Goal: Find specific page/section: Find specific page/section

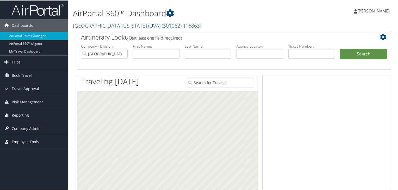
click at [162, 26] on span "( 301062 )" at bounding box center [172, 25] width 20 height 7
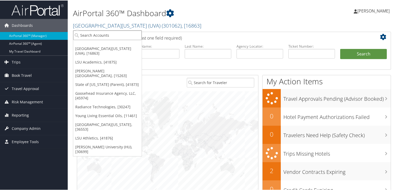
click at [120, 37] on input "search" at bounding box center [107, 35] width 68 height 10
paste input "[PERSON_NAME] & [PERSON_NAME] LLC"
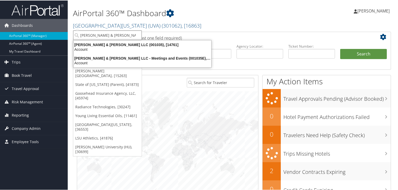
type input "[PERSON_NAME] & [PERSON_NAME] LLC"
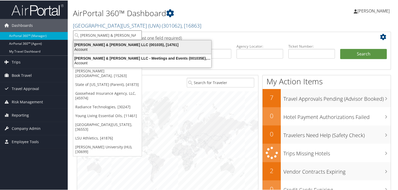
click at [118, 48] on div "Account" at bounding box center [142, 49] width 144 height 5
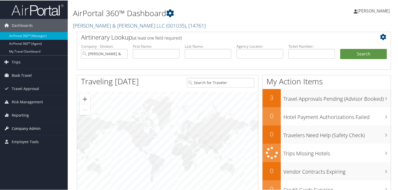
click at [24, 126] on span "Company Admin" at bounding box center [26, 128] width 29 height 13
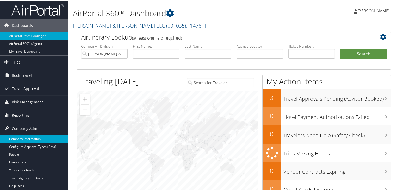
click at [37, 139] on link "Company Information" at bounding box center [34, 139] width 68 height 8
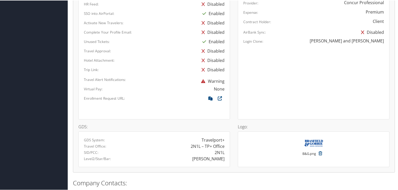
scroll to position [357, 0]
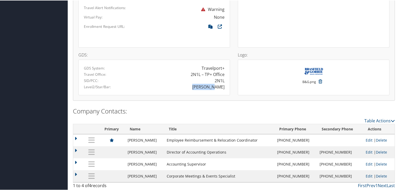
copy div "[PERSON_NAME]"
drag, startPoint x: 203, startPoint y: 86, endPoint x: 222, endPoint y: 87, distance: 18.8
click at [222, 87] on div "BRASFIELD" at bounding box center [208, 86] width 32 height 6
